Goal: Task Accomplishment & Management: Complete application form

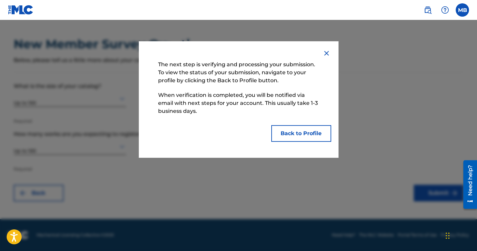
click at [297, 137] on button "Back to Profile" at bounding box center [301, 133] width 60 height 17
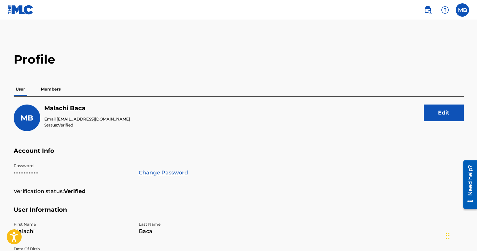
click at [463, 14] on label at bounding box center [462, 9] width 13 height 13
click at [462, 10] on input "MB [PERSON_NAME] [EMAIL_ADDRESS][DOMAIN_NAME] Notification Preferences Profile …" at bounding box center [462, 10] width 0 height 0
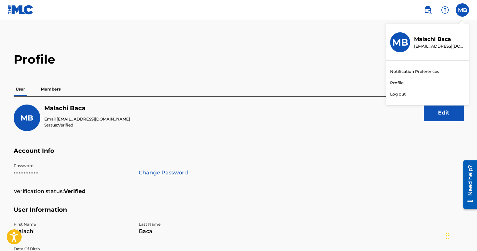
click at [428, 14] on link at bounding box center [427, 9] width 13 height 13
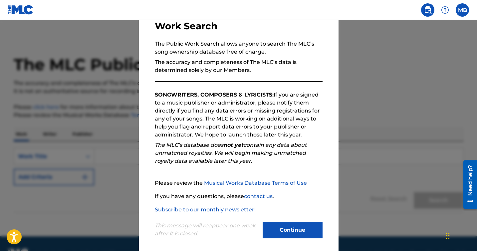
scroll to position [54, 0]
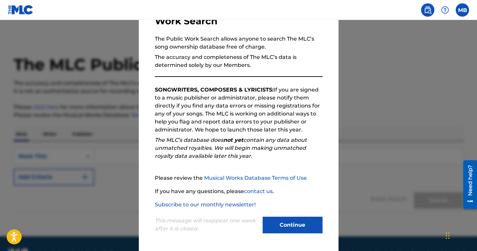
click at [288, 224] on button "Continue" at bounding box center [293, 225] width 60 height 17
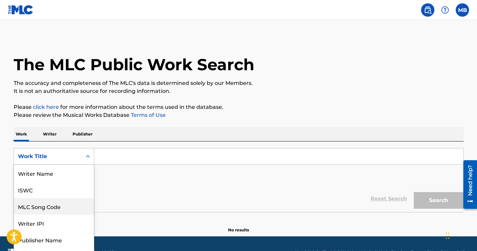
click at [74, 162] on div "MLC Song Code, 3 of 8. 8 results available. Use Up and Down to choose options, …" at bounding box center [54, 156] width 81 height 17
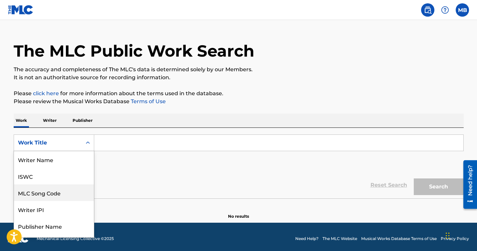
scroll to position [33, 0]
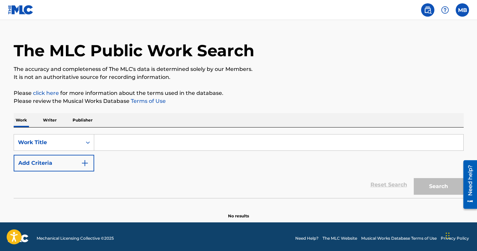
click at [158, 182] on div "Reset Search Search" at bounding box center [239, 184] width 450 height 27
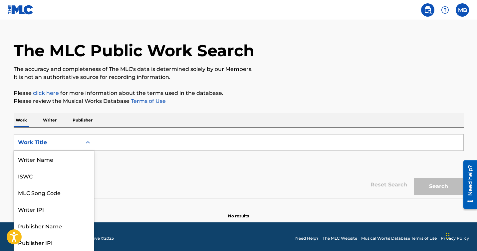
click at [75, 144] on div "Work Title" at bounding box center [48, 142] width 60 height 8
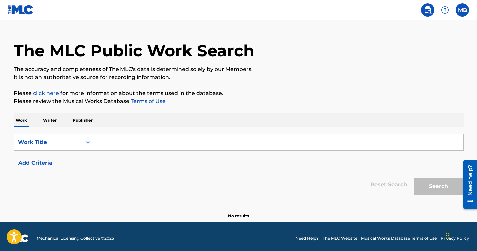
click at [148, 191] on div "Reset Search Search" at bounding box center [239, 184] width 450 height 27
click at [50, 119] on p "Writer" at bounding box center [50, 120] width 18 height 14
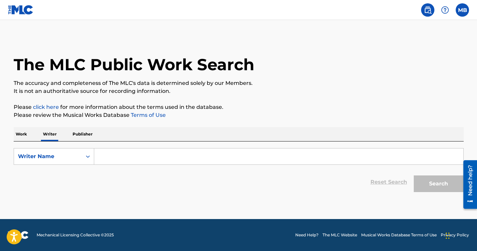
click at [116, 156] on input "Search Form" at bounding box center [278, 156] width 369 height 16
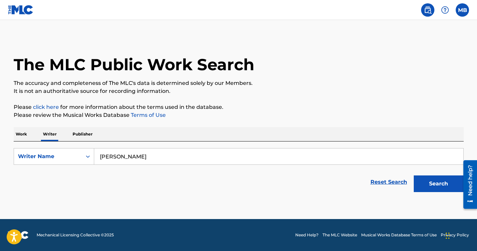
type input "[PERSON_NAME]"
click at [414, 175] on button "Search" at bounding box center [439, 183] width 50 height 17
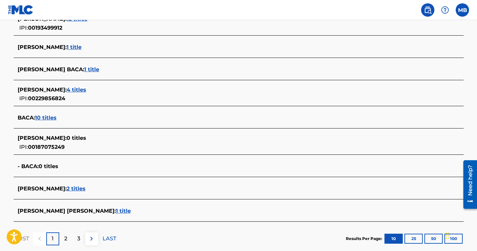
scroll to position [221, 0]
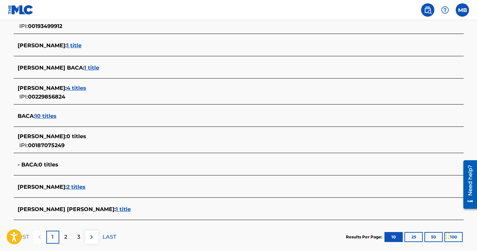
click at [70, 237] on div "2" at bounding box center [65, 237] width 13 height 13
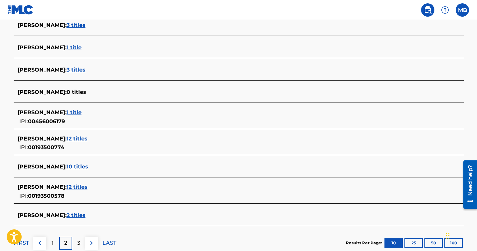
scroll to position [259, 0]
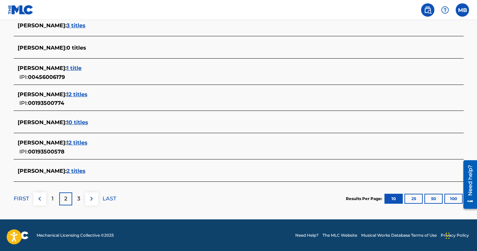
click at [78, 199] on p "3" at bounding box center [78, 199] width 3 height 8
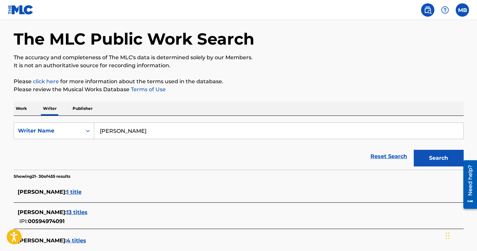
scroll to position [0, 0]
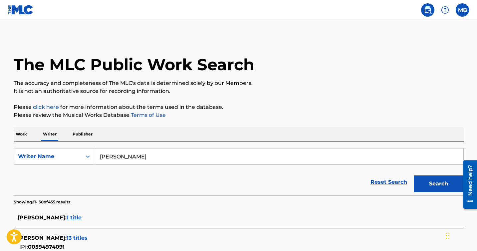
click at [20, 10] on img at bounding box center [21, 10] width 26 height 10
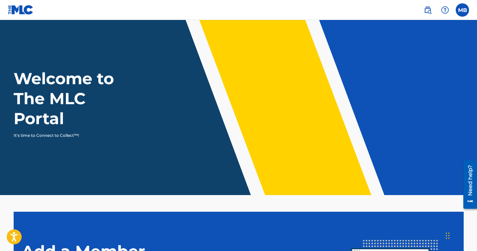
scroll to position [130, 0]
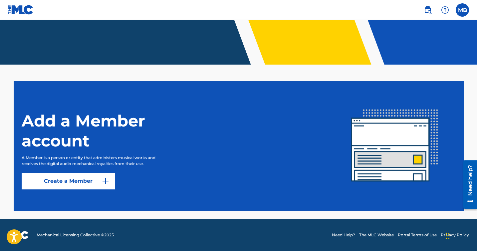
click at [89, 181] on link "Create a Member" at bounding box center [68, 181] width 93 height 17
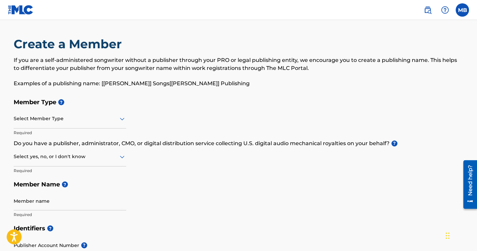
click at [205, 201] on div "Member Type ? Select Member Type Required Do you have a publisher, administrato…" at bounding box center [239, 158] width 450 height 126
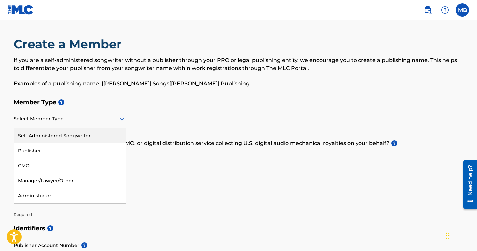
click at [37, 118] on div at bounding box center [70, 118] width 112 height 8
click at [44, 139] on div "Self-Administered Songwriter" at bounding box center [70, 135] width 112 height 15
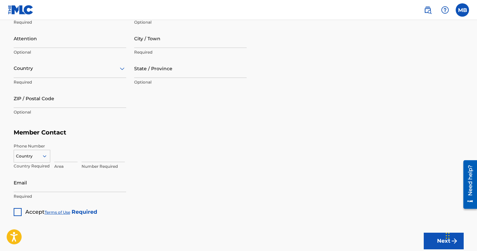
scroll to position [398, 0]
